Goal: Task Accomplishment & Management: Manage account settings

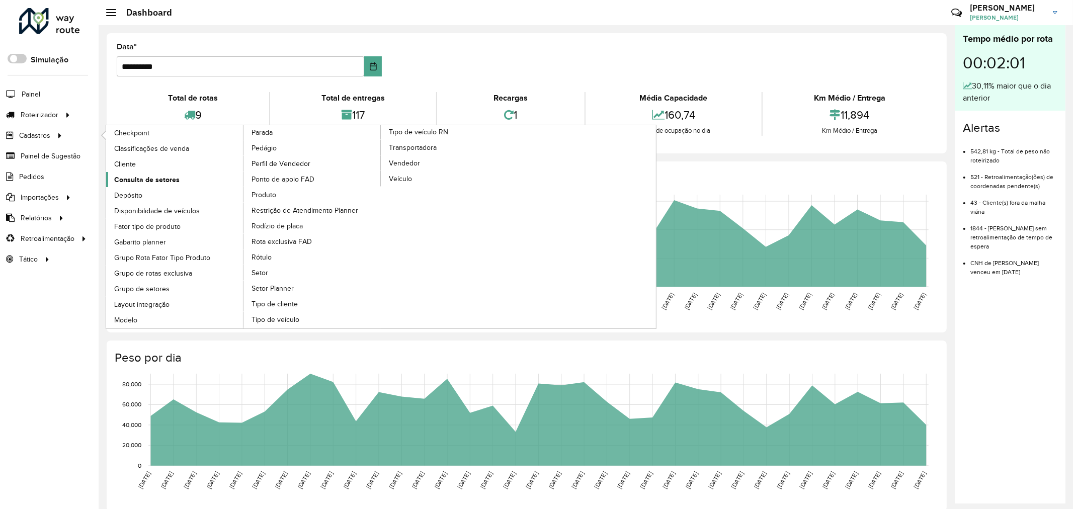
click at [152, 173] on link "Consulta de setores" at bounding box center [175, 179] width 138 height 15
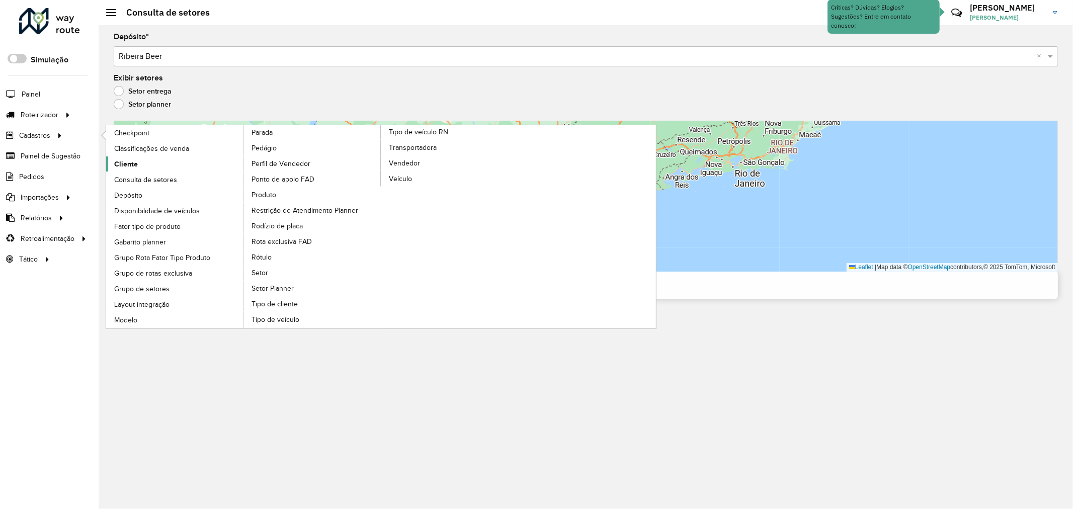
click at [117, 164] on span "Cliente" at bounding box center [126, 164] width 24 height 11
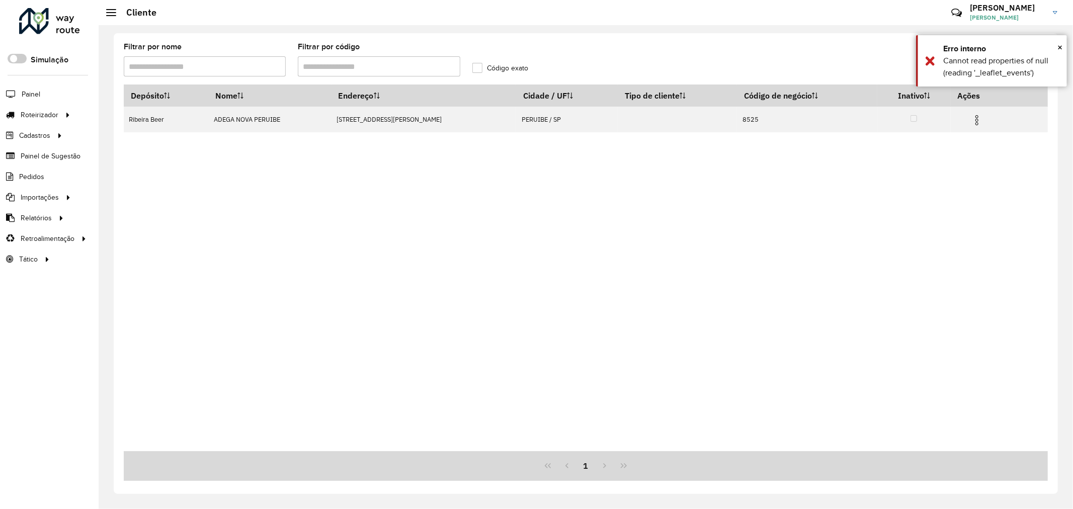
click at [351, 68] on input "Filtrar por código" at bounding box center [379, 66] width 162 height 20
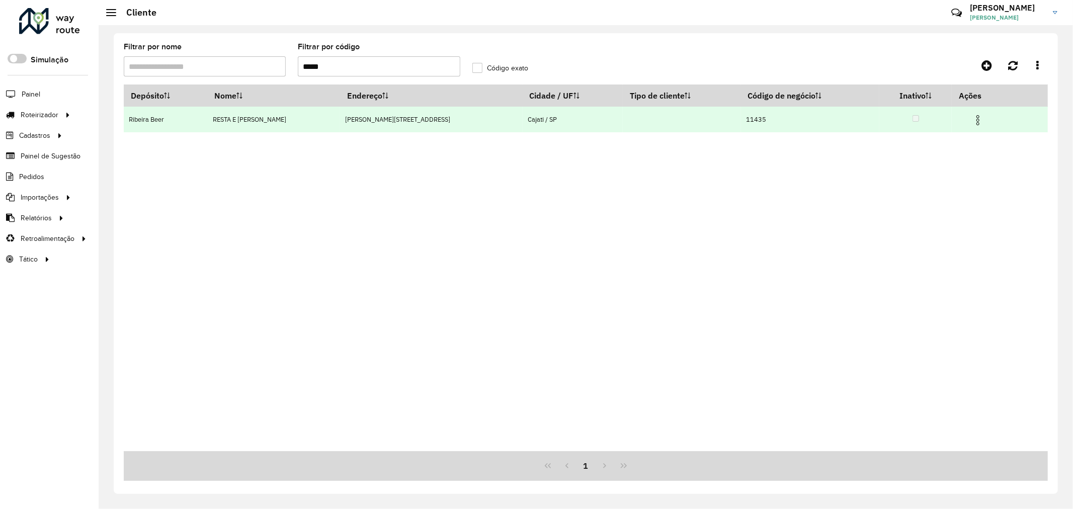
type input "*****"
click at [973, 117] on img at bounding box center [978, 120] width 12 height 12
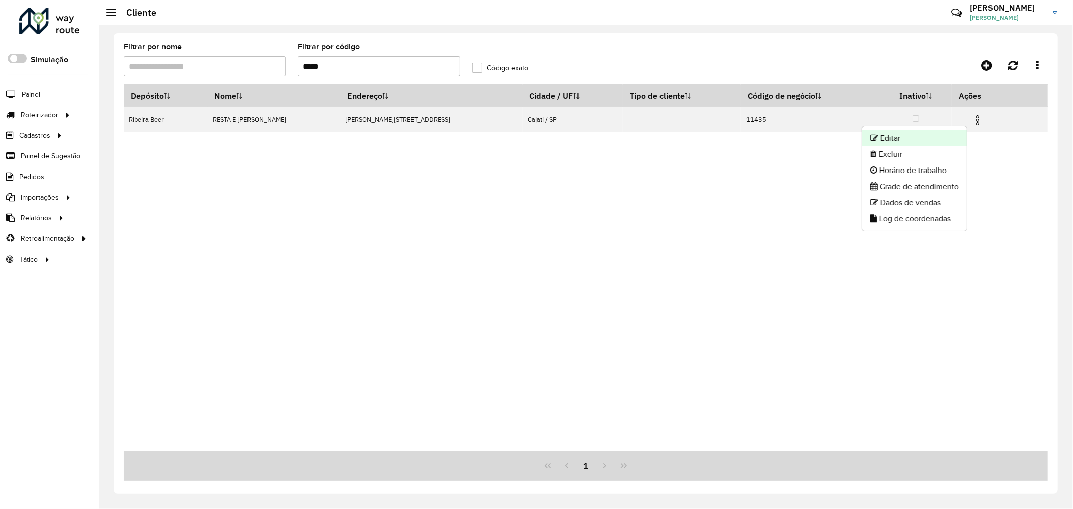
click at [937, 132] on li "Editar" at bounding box center [914, 138] width 105 height 16
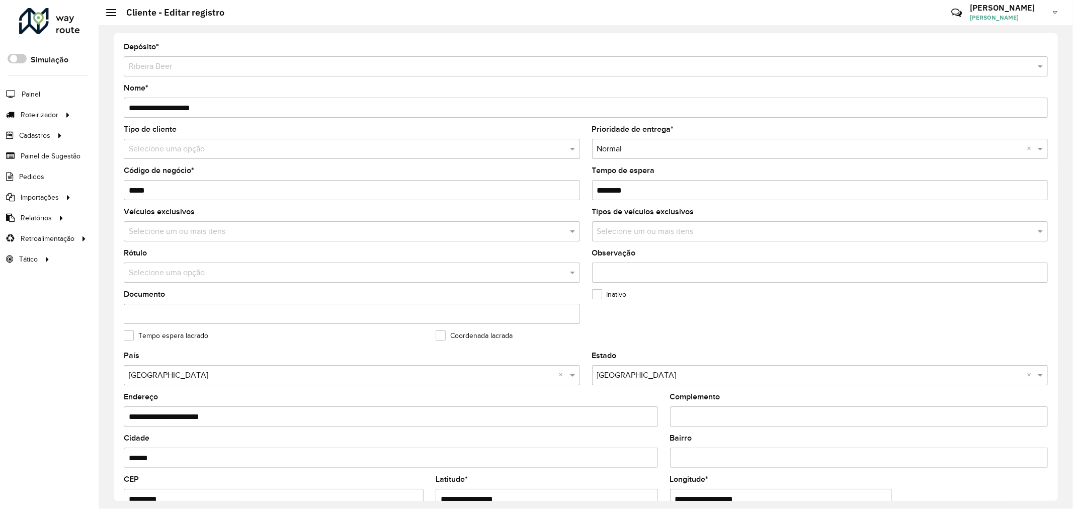
scroll to position [241, 0]
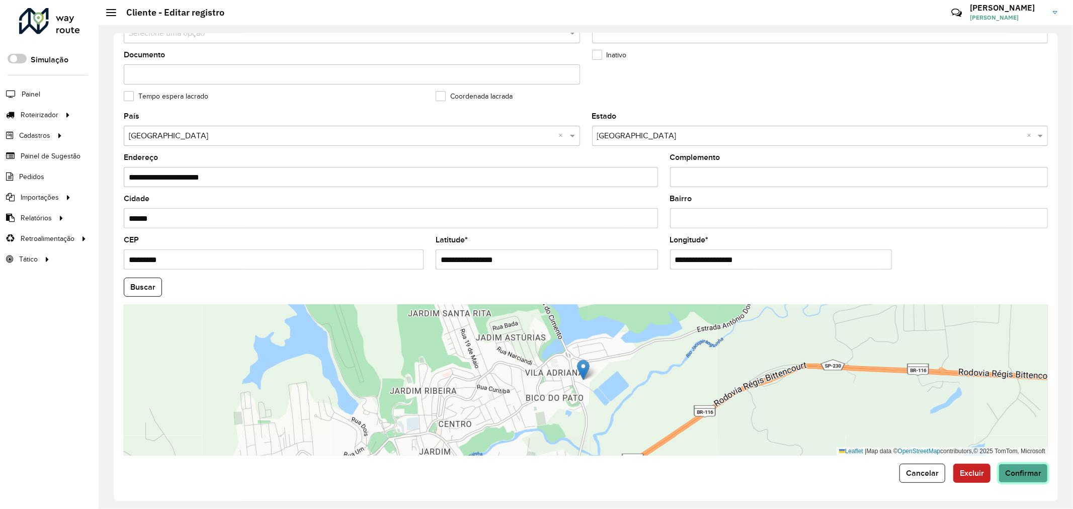
click at [1032, 464] on button "Confirmar" at bounding box center [1022, 473] width 49 height 19
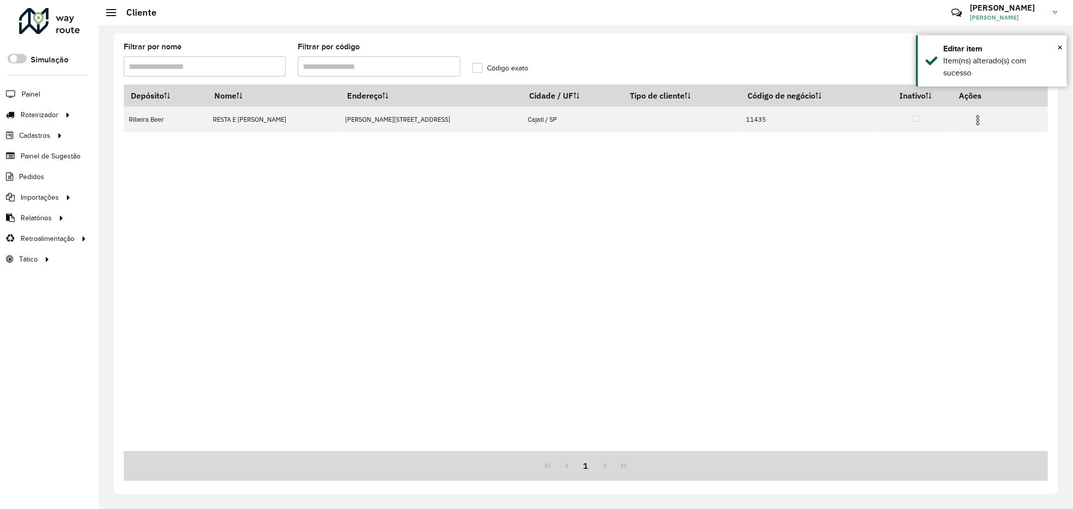
click at [356, 66] on input "Filtrar por código" at bounding box center [379, 66] width 162 height 20
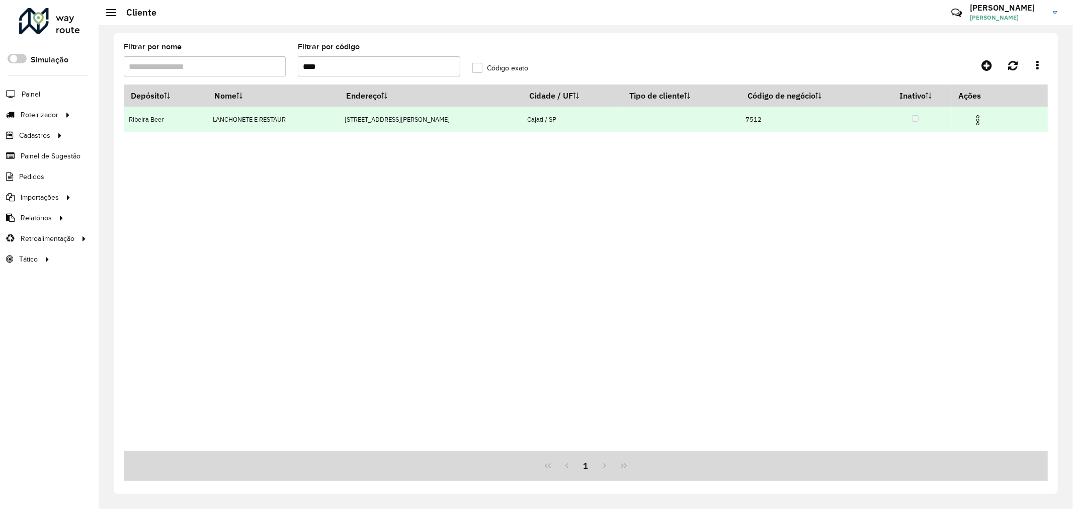
type input "****"
click at [973, 114] on span at bounding box center [978, 119] width 12 height 14
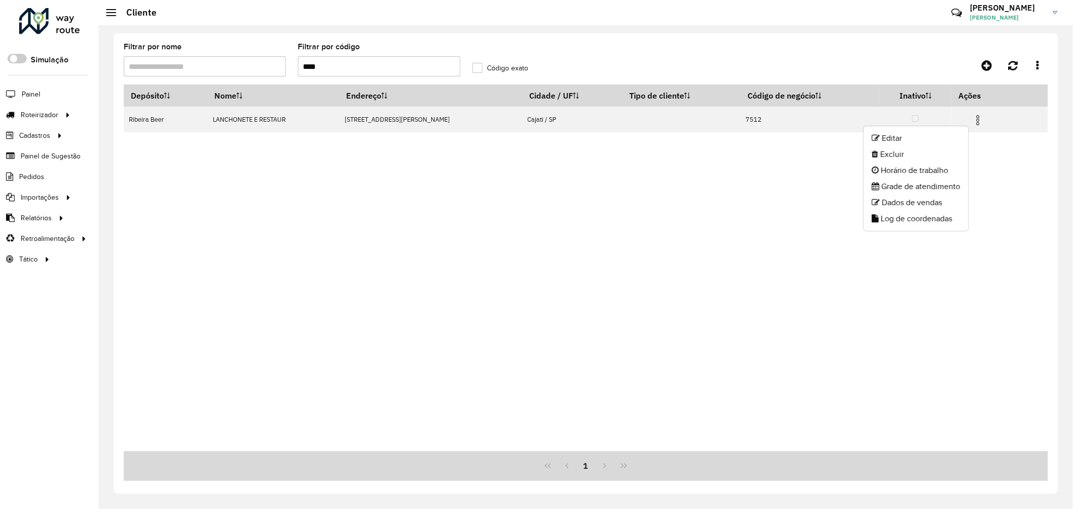
click at [929, 129] on ul "Editar Excluir Horário de trabalho Grade de atendimento Dados de vendas Log de …" at bounding box center [916, 179] width 106 height 106
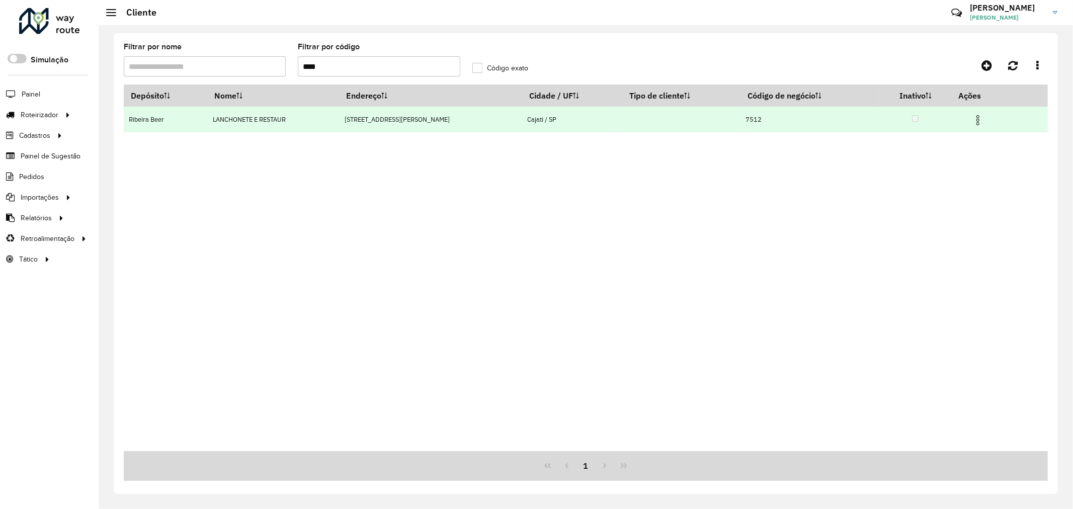
click at [975, 120] on img at bounding box center [978, 120] width 12 height 12
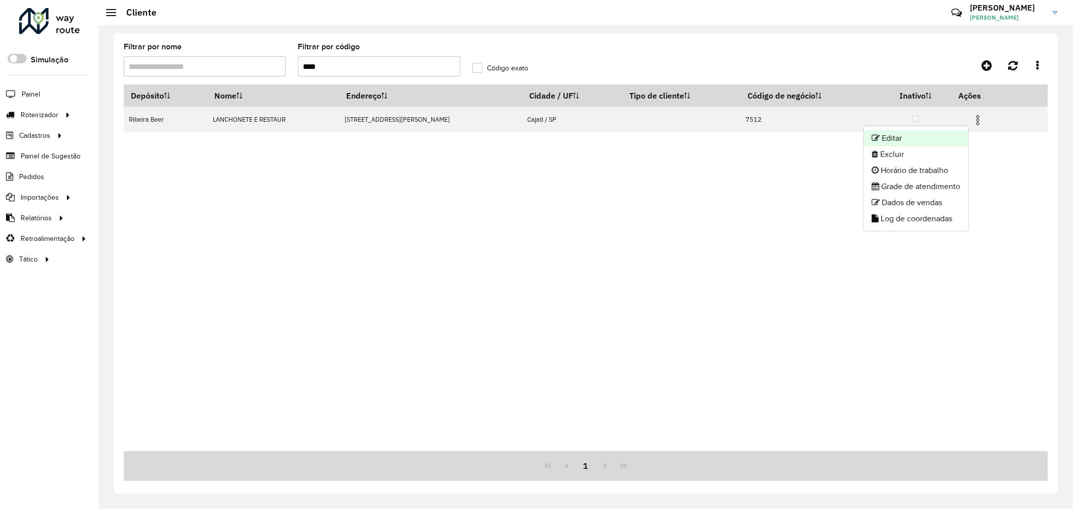
click at [934, 141] on li "Editar" at bounding box center [915, 138] width 105 height 16
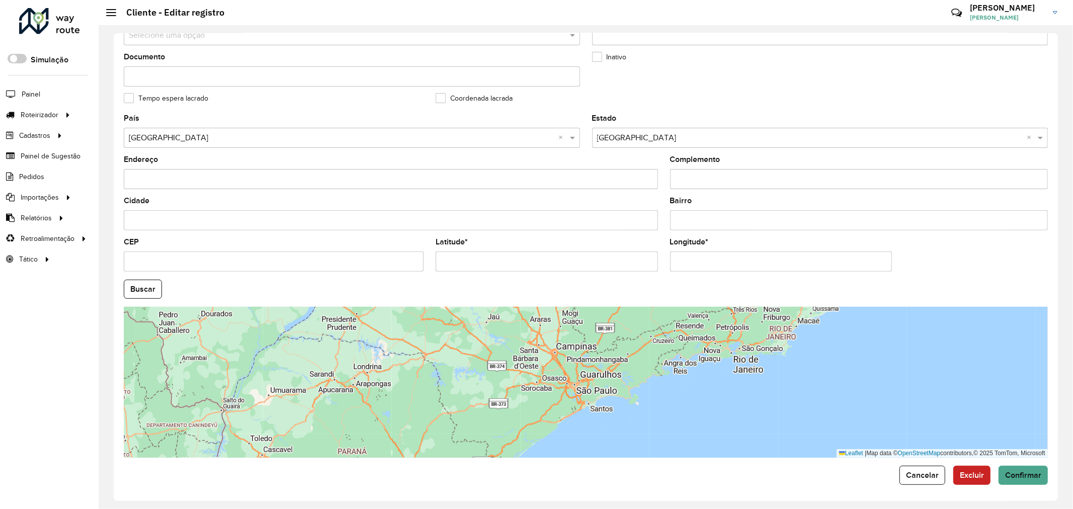
scroll to position [241, 0]
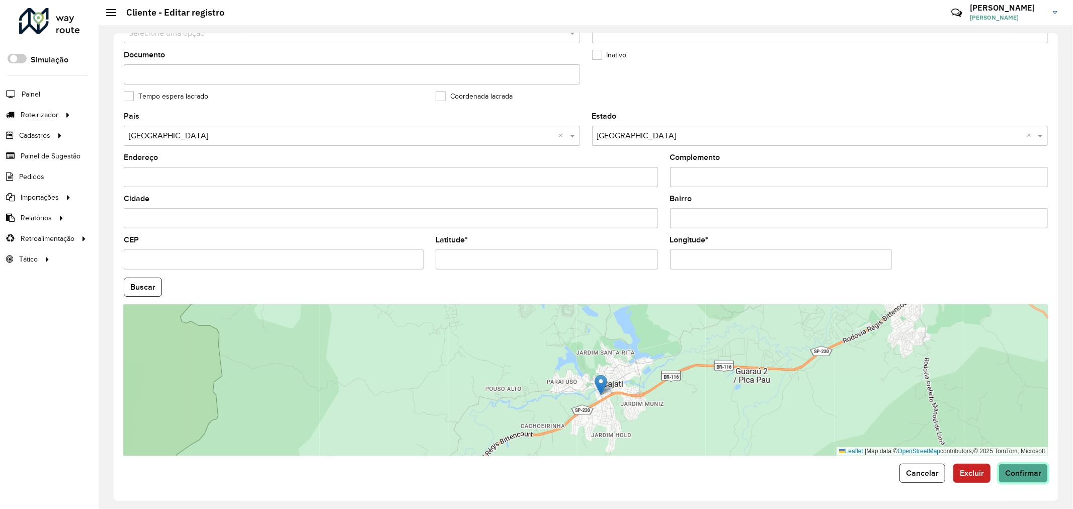
click at [1015, 474] on span "Confirmar" at bounding box center [1023, 473] width 36 height 9
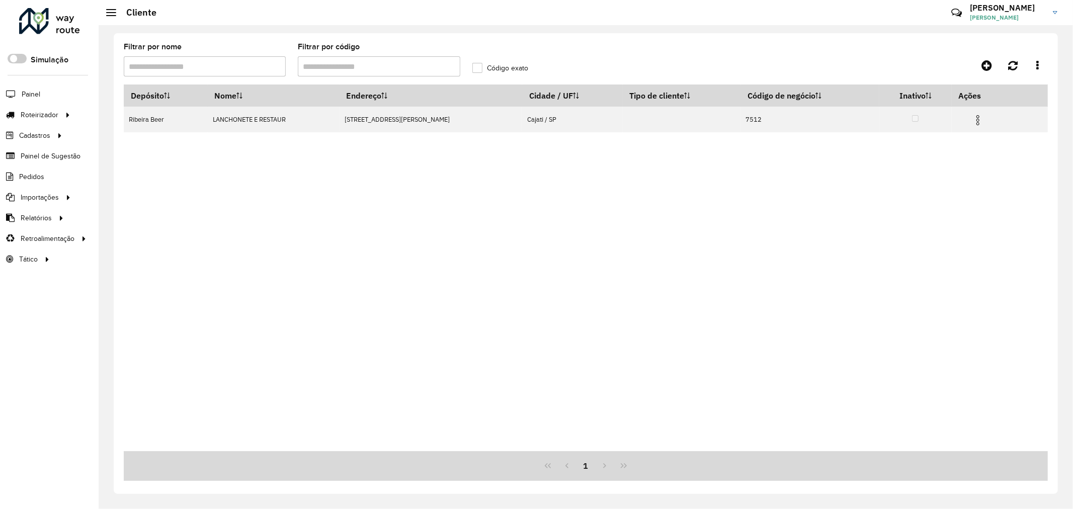
click at [54, 18] on div at bounding box center [49, 21] width 61 height 26
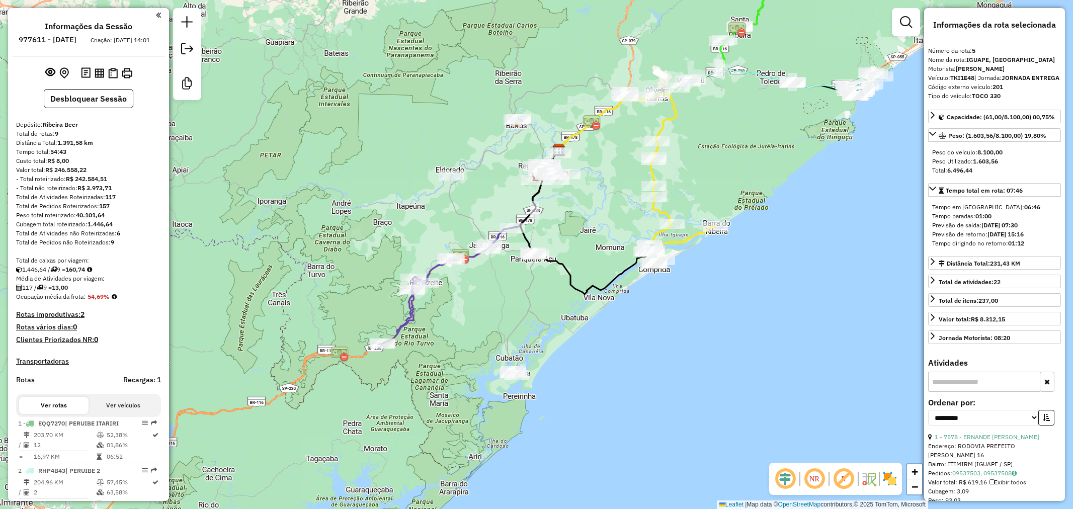
select select "**********"
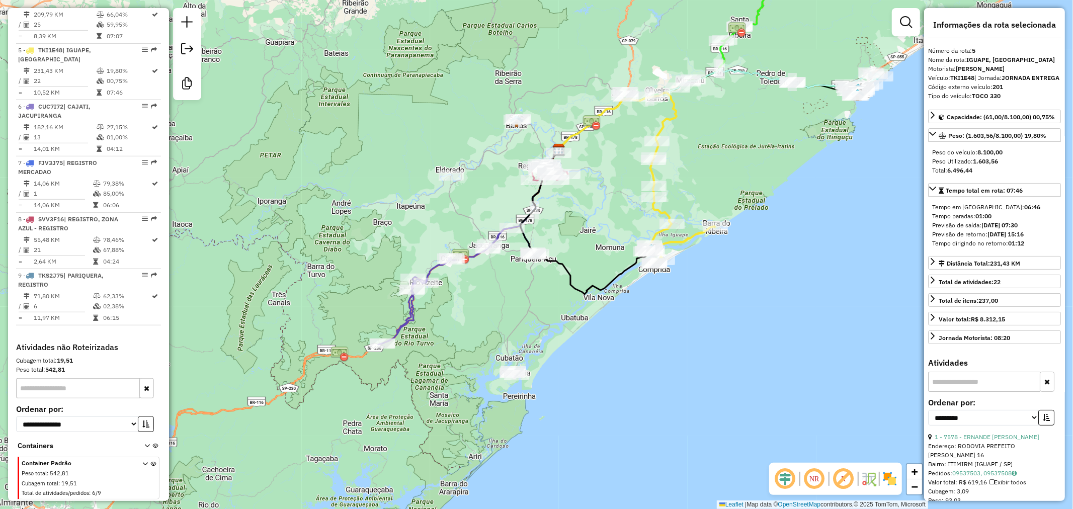
drag, startPoint x: 582, startPoint y: 355, endPoint x: 571, endPoint y: 359, distance: 11.8
click at [571, 359] on div "Janela de atendimento Grade de atendimento Capacidade Transportadoras Veículos …" at bounding box center [536, 254] width 1073 height 509
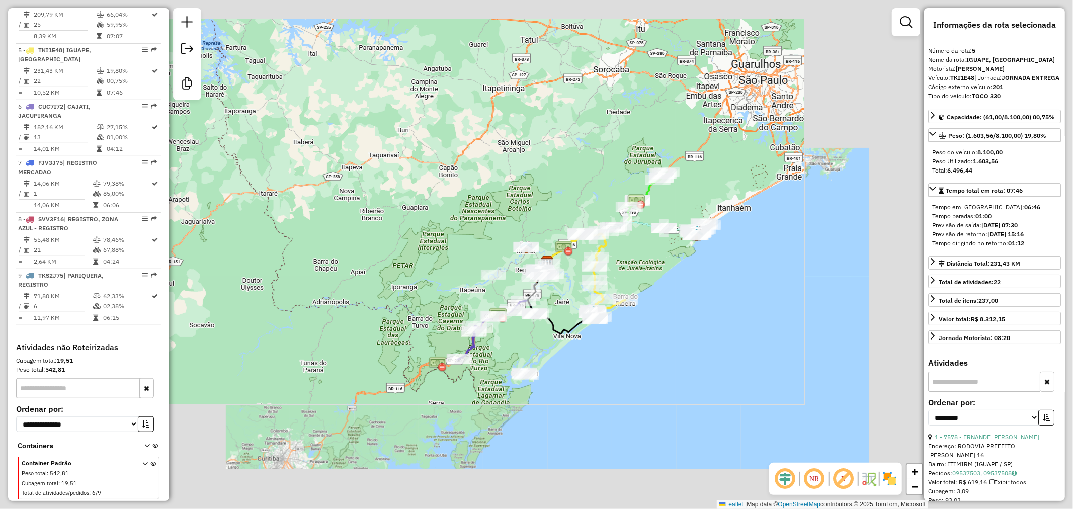
click at [664, 339] on div "Janela de atendimento Grade de atendimento Capacidade Transportadoras Veículos …" at bounding box center [536, 254] width 1073 height 509
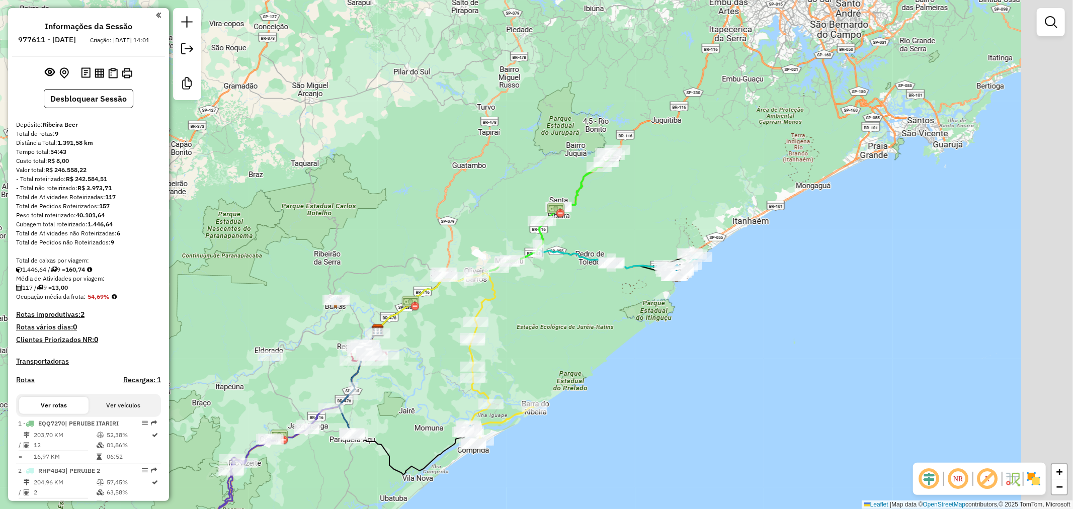
drag, startPoint x: 758, startPoint y: 267, endPoint x: 617, endPoint y: 301, distance: 145.3
click at [634, 319] on div "Janela de atendimento Grade de atendimento Capacidade Transportadoras Veículos …" at bounding box center [536, 254] width 1073 height 509
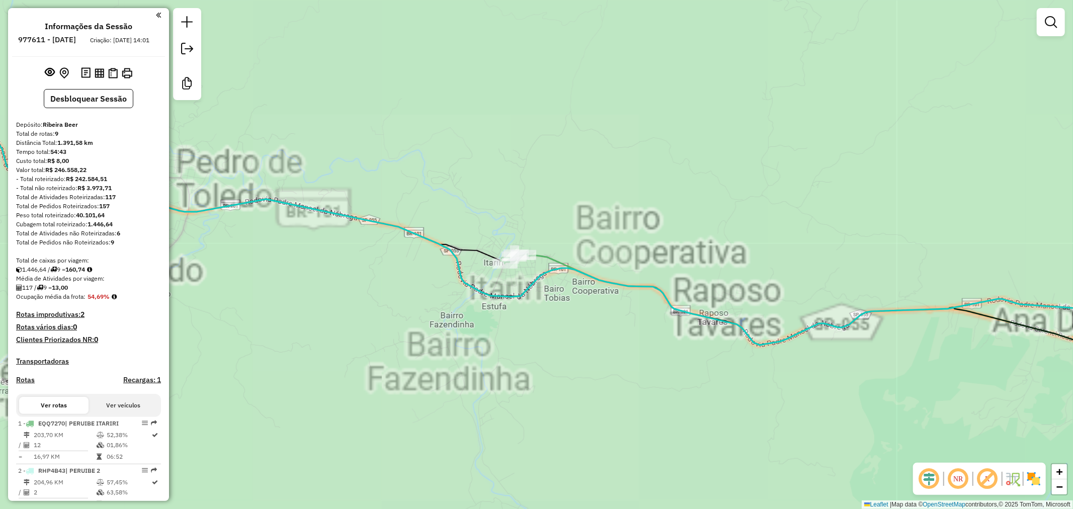
drag, startPoint x: 658, startPoint y: 192, endPoint x: 616, endPoint y: 238, distance: 62.3
click at [616, 238] on div "Janela de atendimento Grade de atendimento Capacidade Transportadoras Veículos …" at bounding box center [536, 254] width 1073 height 509
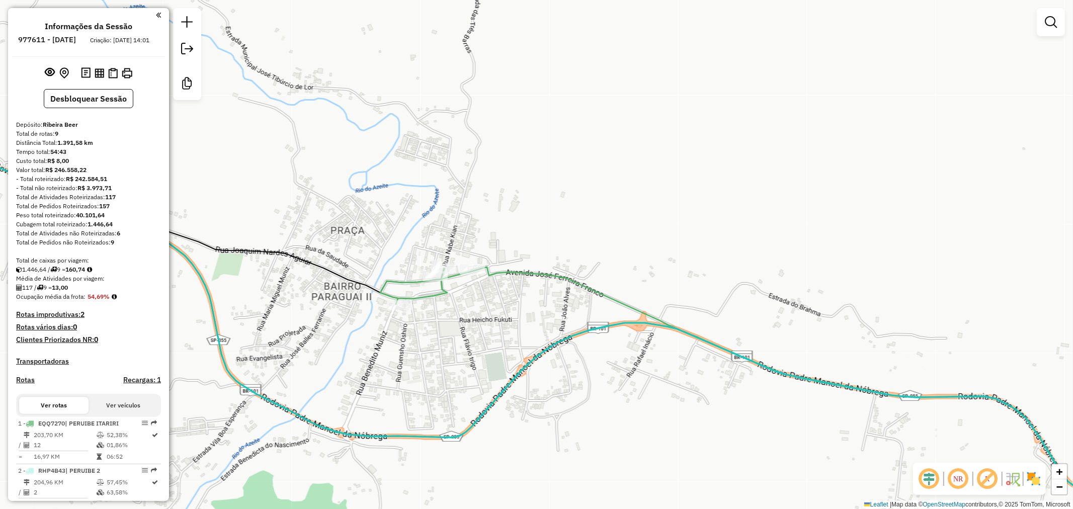
click at [646, 293] on icon at bounding box center [780, 390] width 800 height 246
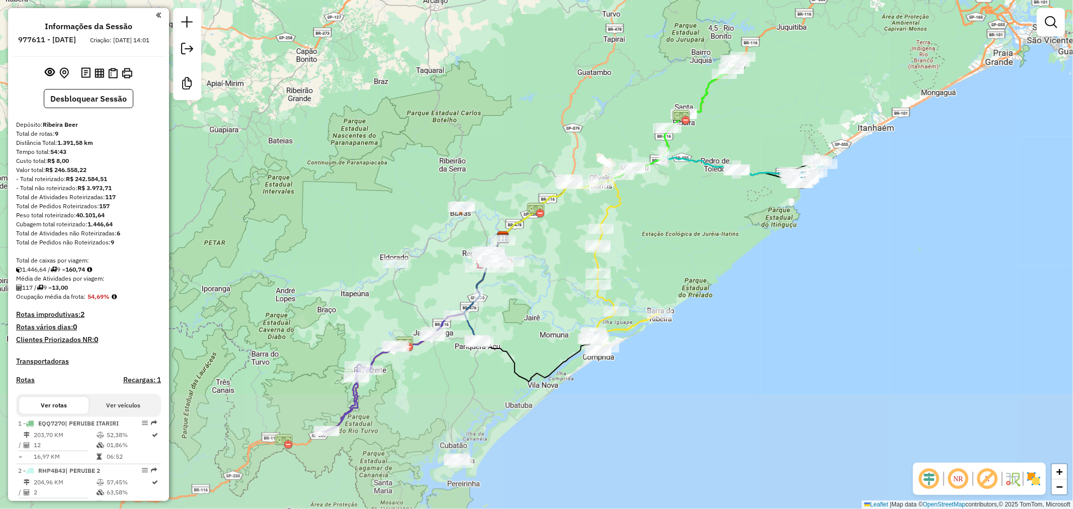
click at [763, 139] on div "Janela de atendimento Grade de atendimento Capacidade Transportadoras Veículos …" at bounding box center [536, 254] width 1073 height 509
